Goal: Check status: Check status

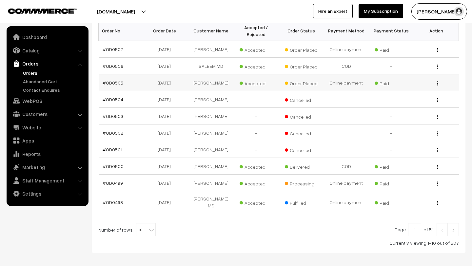
scroll to position [114, 0]
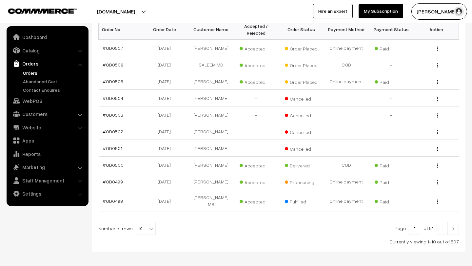
click at [455, 227] on img at bounding box center [453, 229] width 6 height 4
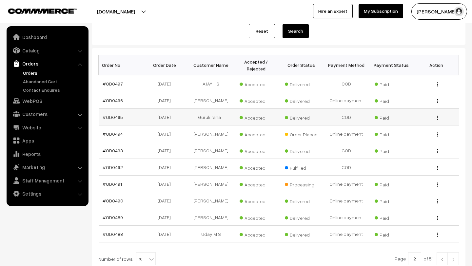
scroll to position [97, 0]
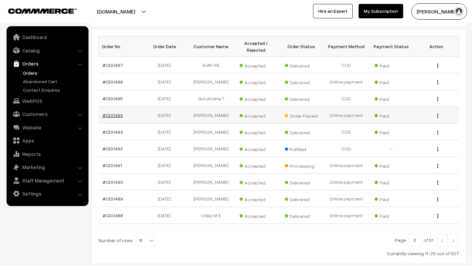
click at [113, 115] on link "#OD0494" at bounding box center [113, 115] width 20 height 6
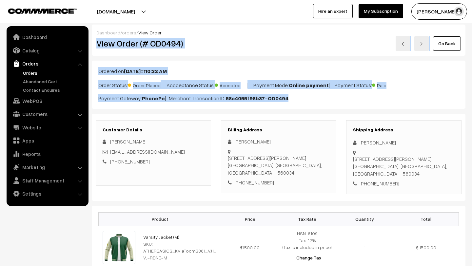
drag, startPoint x: 288, startPoint y: 102, endPoint x: 98, endPoint y: 46, distance: 198.5
copy div "View Order (# OD0494) Go Back Ordered on [DATE] 10:32 AM Order Status: Order Pl…"
